Goal: Navigation & Orientation: Find specific page/section

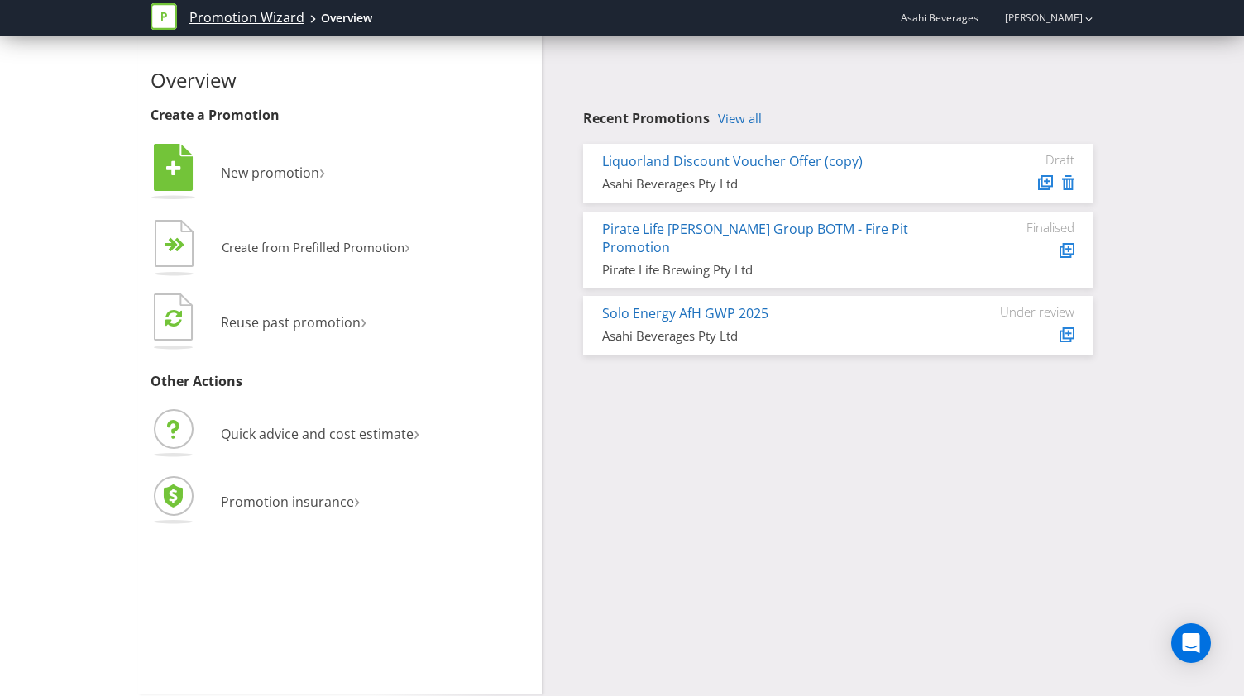
click at [277, 17] on link "Promotion Wizard" at bounding box center [246, 17] width 115 height 19
click at [160, 14] on icon at bounding box center [164, 16] width 26 height 26
click at [1088, 21] on icon "button" at bounding box center [1089, 19] width 7 height 4
click at [944, 45] on div "Recent Promotions View all Liquorland Discount Voucher Offer (copy) Asahi Bever…" at bounding box center [824, 200] width 564 height 328
click at [944, 17] on span "Asahi Beverages" at bounding box center [940, 18] width 78 height 14
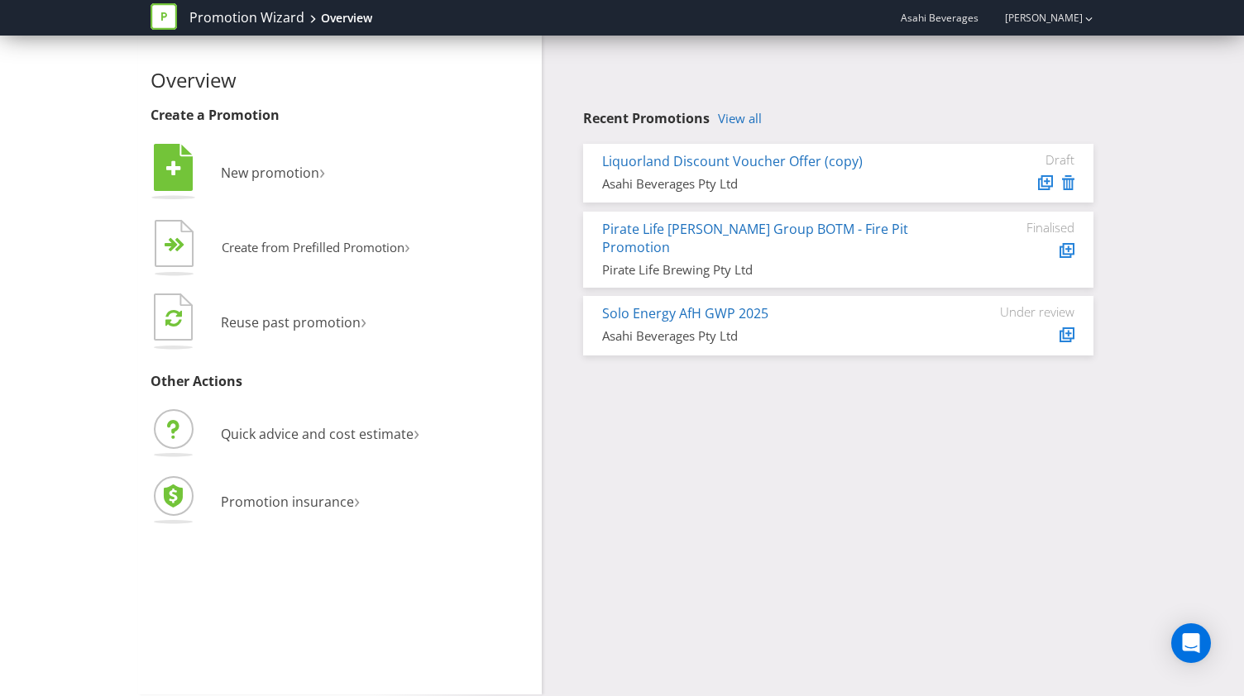
click at [162, 17] on icon at bounding box center [164, 16] width 6 height 8
click at [217, 20] on link "Promotion Wizard" at bounding box center [246, 17] width 115 height 19
click at [83, 19] on nav "Promotion Wizard Overview Asahi Beverages Chloe Brown" at bounding box center [622, 18] width 1244 height 36
